Goal: Transaction & Acquisition: Download file/media

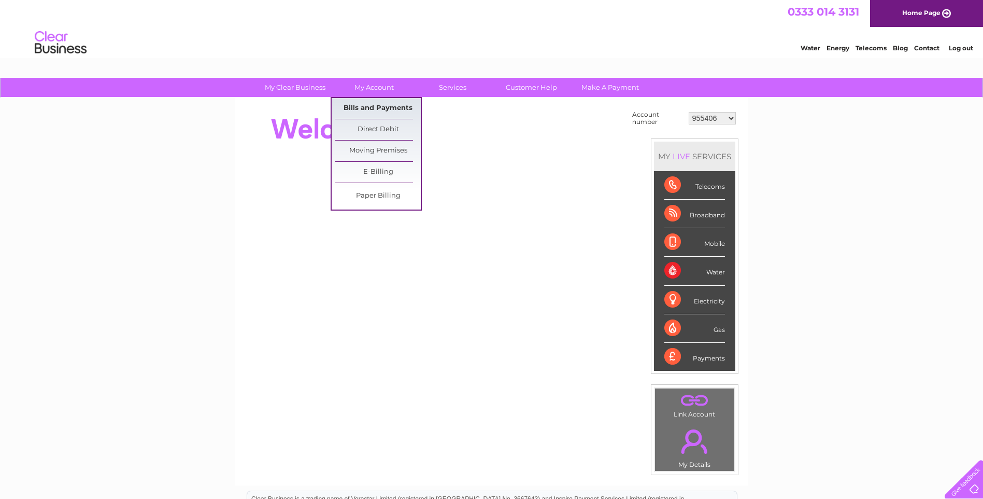
click at [369, 108] on link "Bills and Payments" at bounding box center [378, 108] width 86 height 21
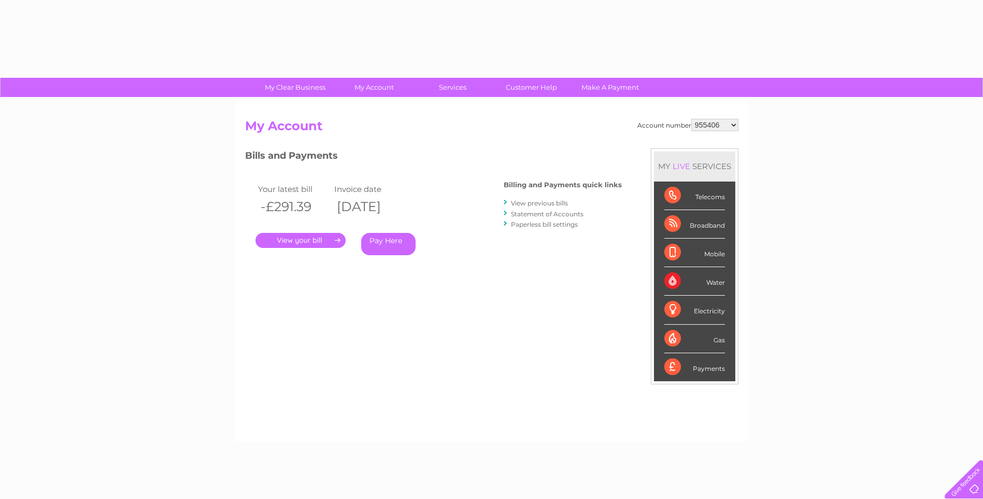
click at [708, 124] on select "955406 1104380 30278284" at bounding box center [715, 125] width 47 height 12
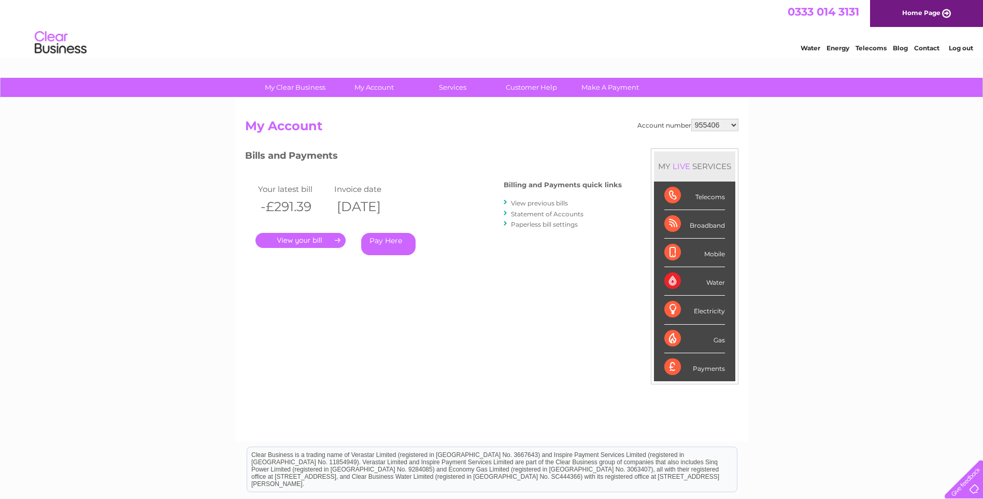
select select "1104380"
click at [692, 119] on select "955406 1104380 30278284" at bounding box center [715, 125] width 47 height 12
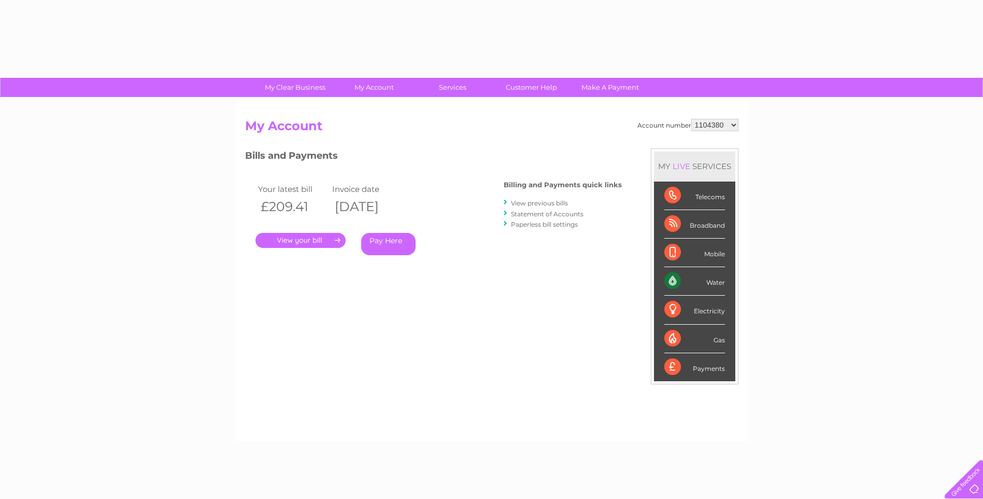
click at [307, 237] on link "." at bounding box center [301, 240] width 90 height 15
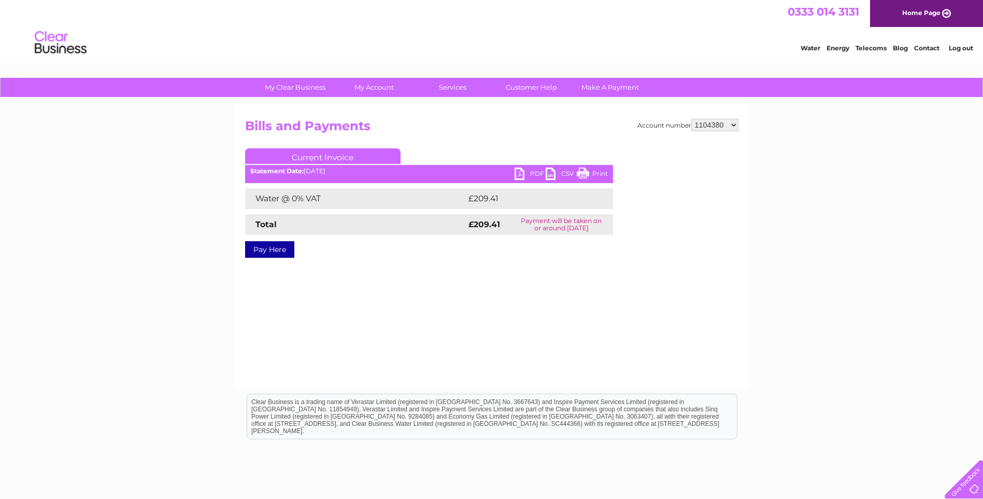
click at [523, 172] on link "PDF" at bounding box center [530, 174] width 31 height 15
click at [701, 128] on select "955406 1104380 30278284" at bounding box center [715, 125] width 47 height 12
click at [707, 125] on select "955406 1104380 30278284" at bounding box center [715, 125] width 47 height 12
select select "30278284"
click at [692, 119] on select "955406 1104380 30278284" at bounding box center [715, 125] width 47 height 12
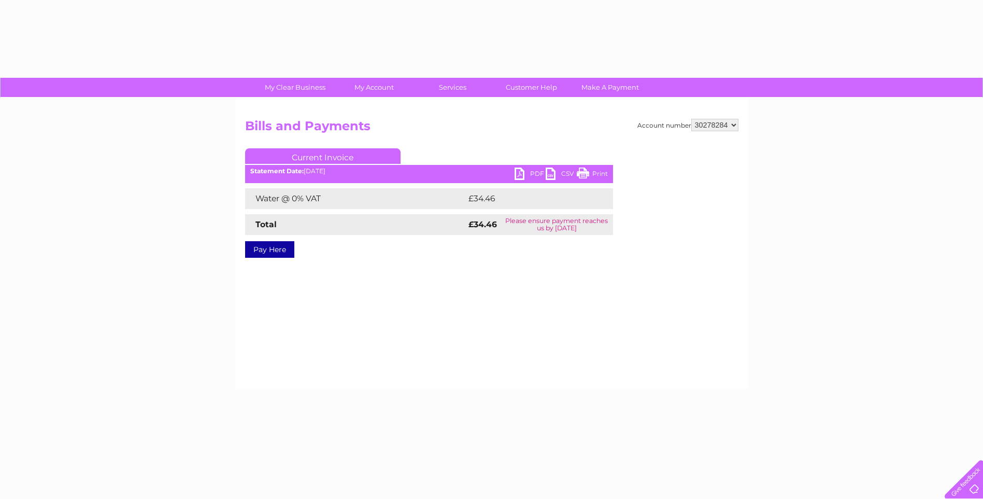
click at [528, 171] on link "PDF" at bounding box center [530, 174] width 31 height 15
